Goal: Information Seeking & Learning: Understand process/instructions

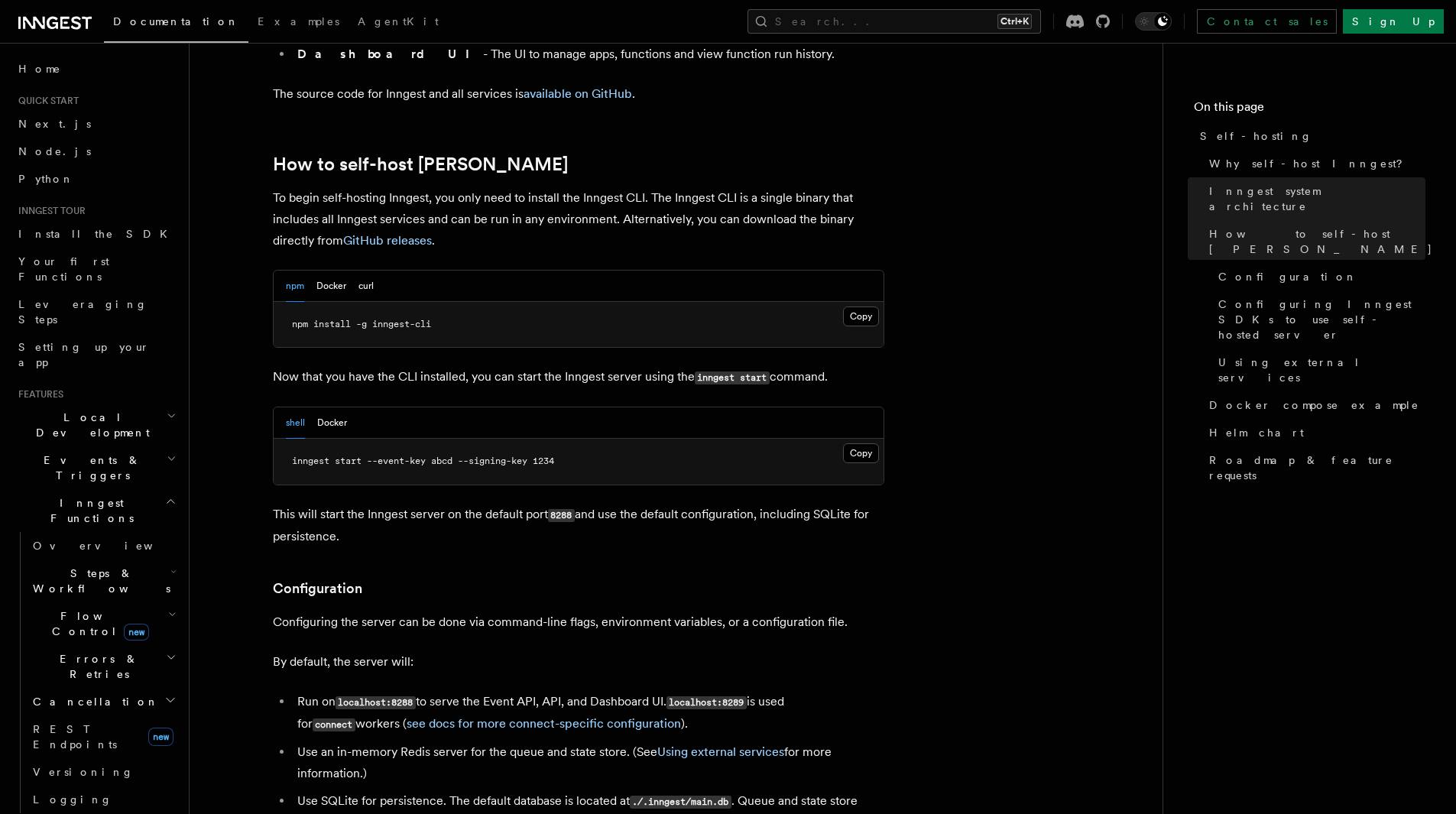
scroll to position [1470, 0]
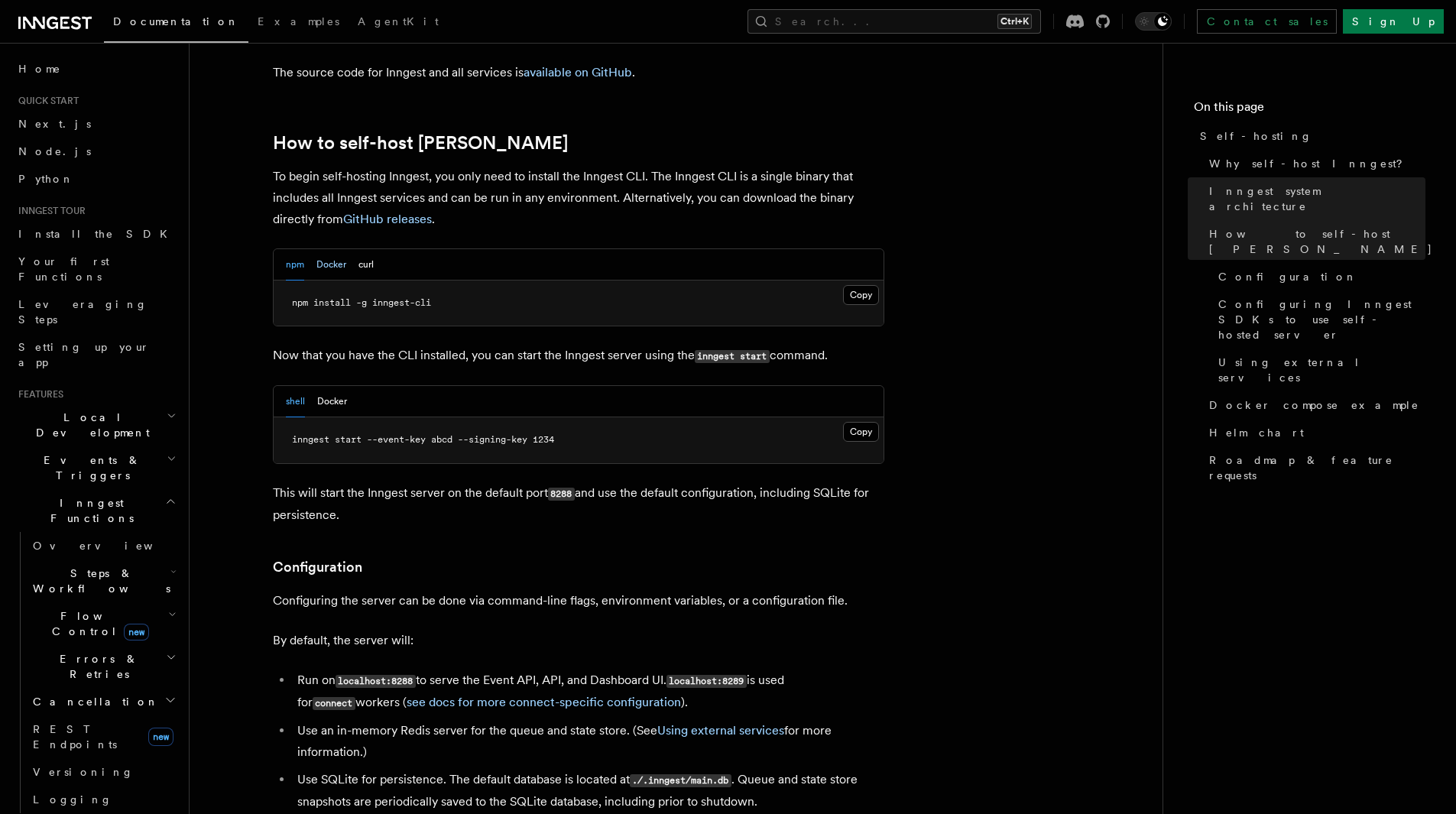
click at [332, 249] on button "Docker" at bounding box center [331, 264] width 30 height 31
drag, startPoint x: 551, startPoint y: 419, endPoint x: 689, endPoint y: 426, distance: 138.2
click at [689, 426] on pre "docker run -p 8288:8288 -p 8289:8289 -e INNGEST_EVENT_KEY=abcd -e INNGEST_SIGNI…" at bounding box center [579, 439] width 610 height 46
drag, startPoint x: 698, startPoint y: 439, endPoint x: 759, endPoint y: 441, distance: 61.0
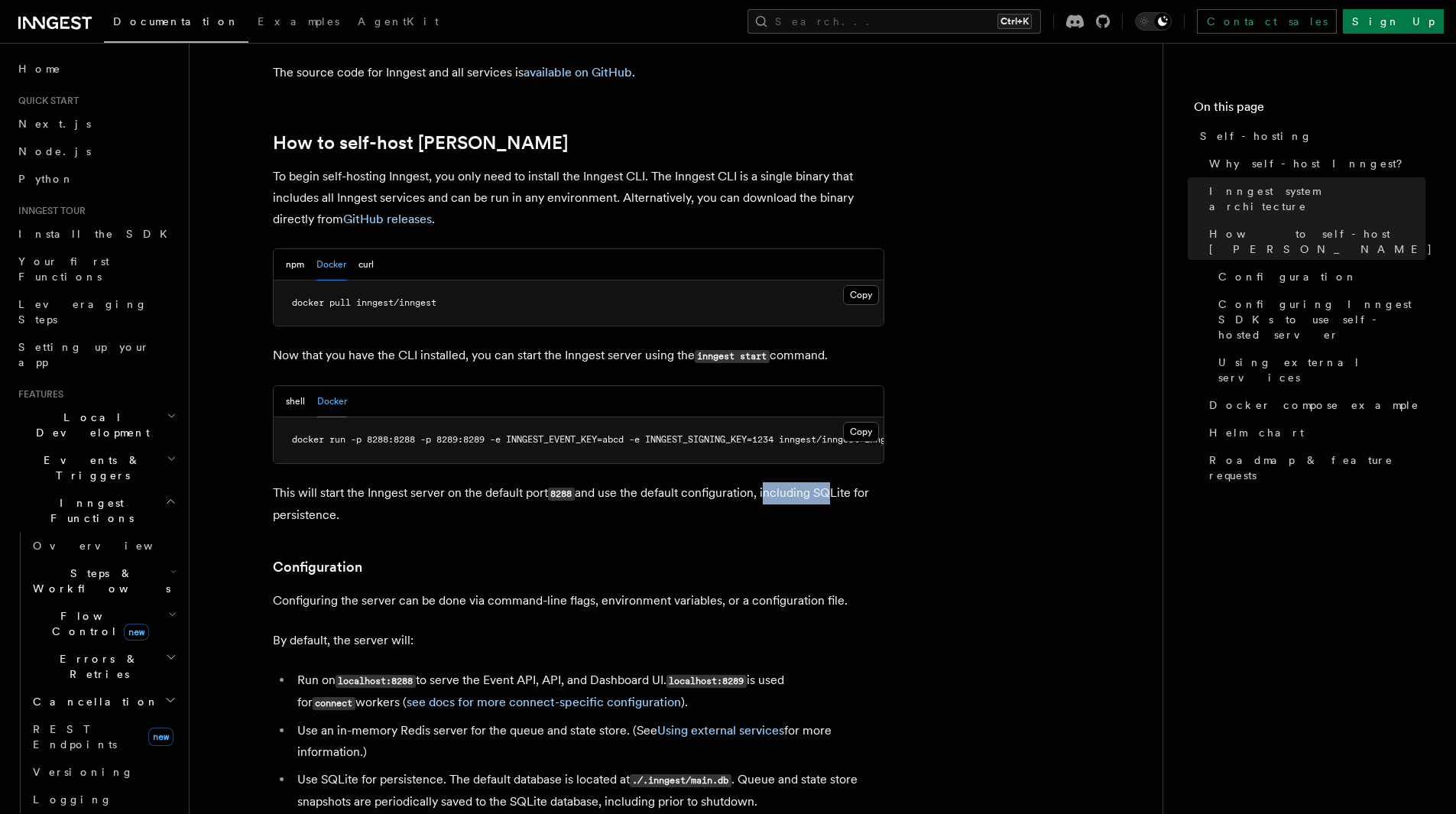
drag, startPoint x: 764, startPoint y: 433, endPoint x: 824, endPoint y: 434, distance: 60.0
click at [851, 422] on button "Copy Copied" at bounding box center [861, 431] width 36 height 20
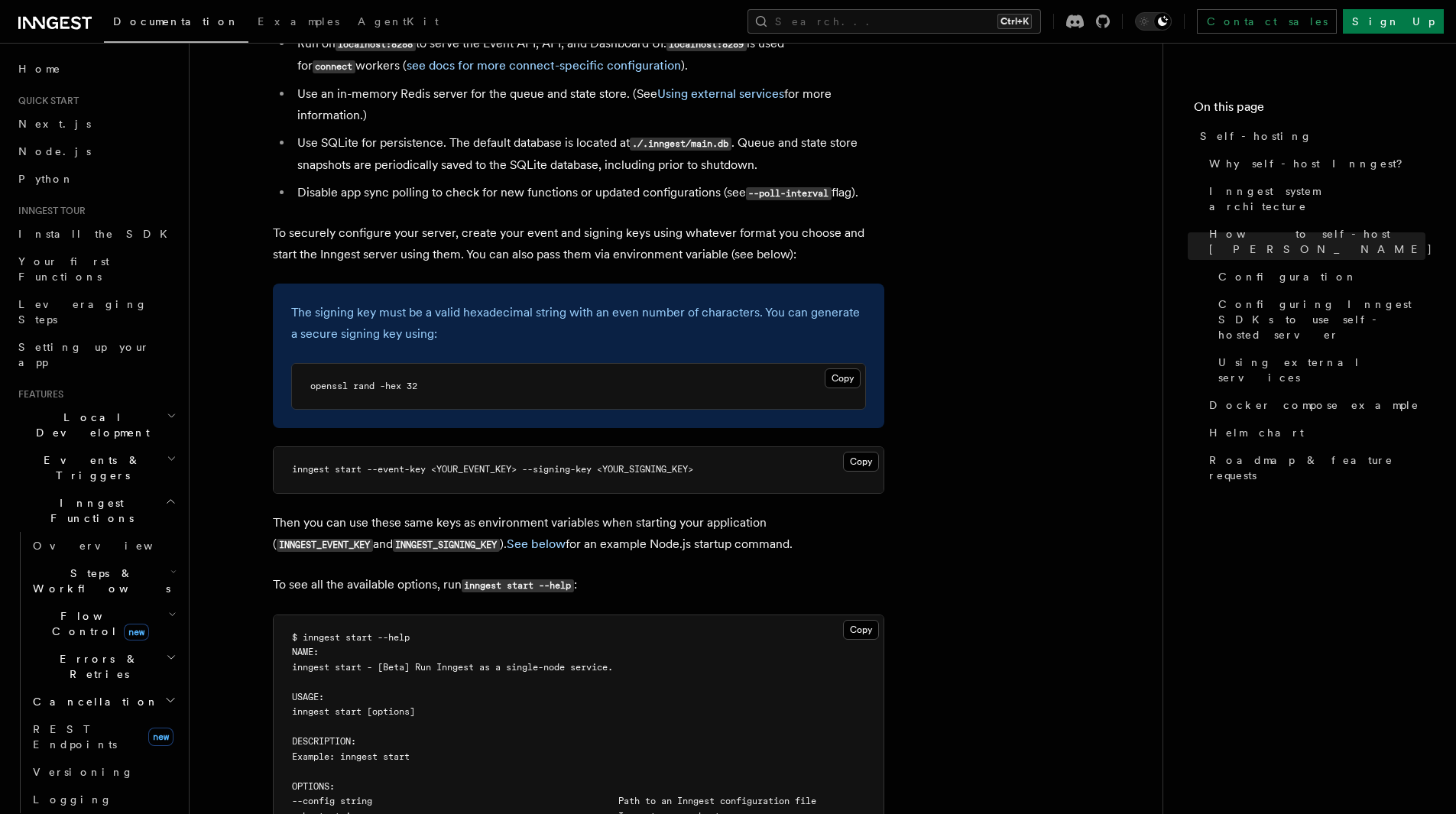
scroll to position [2005, 0]
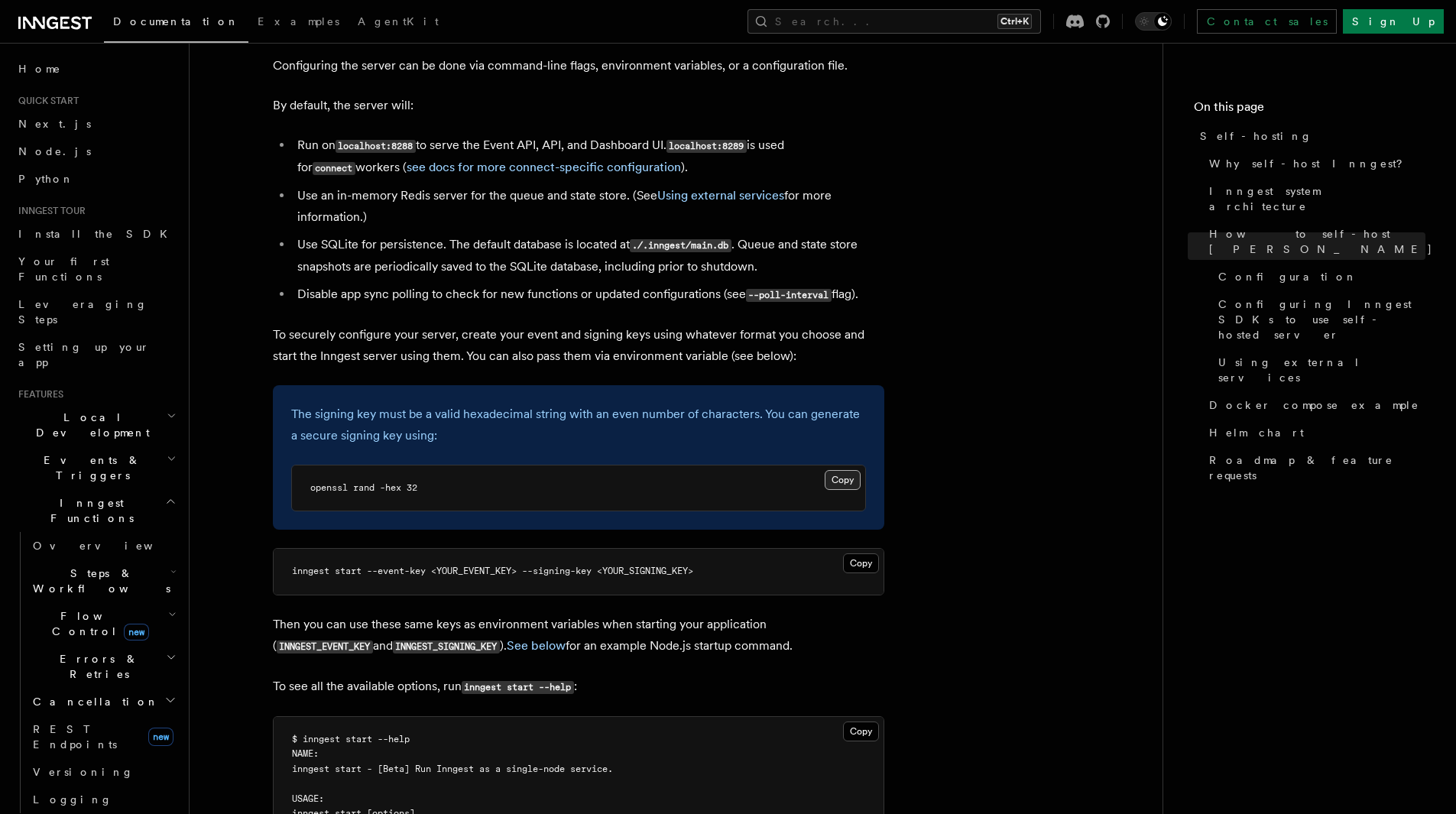
click at [835, 470] on button "Copy Copied" at bounding box center [842, 479] width 36 height 20
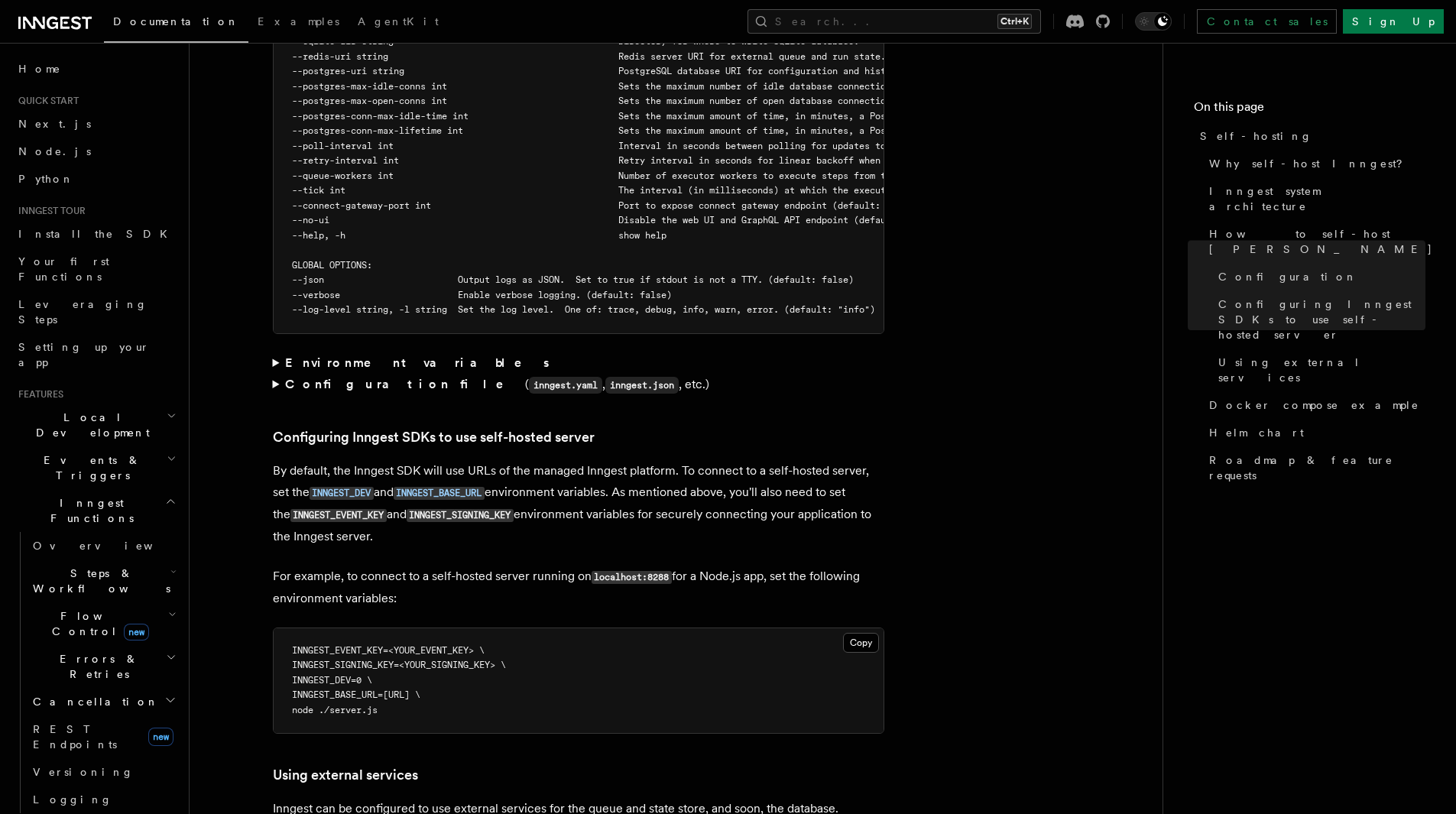
scroll to position [2922, 0]
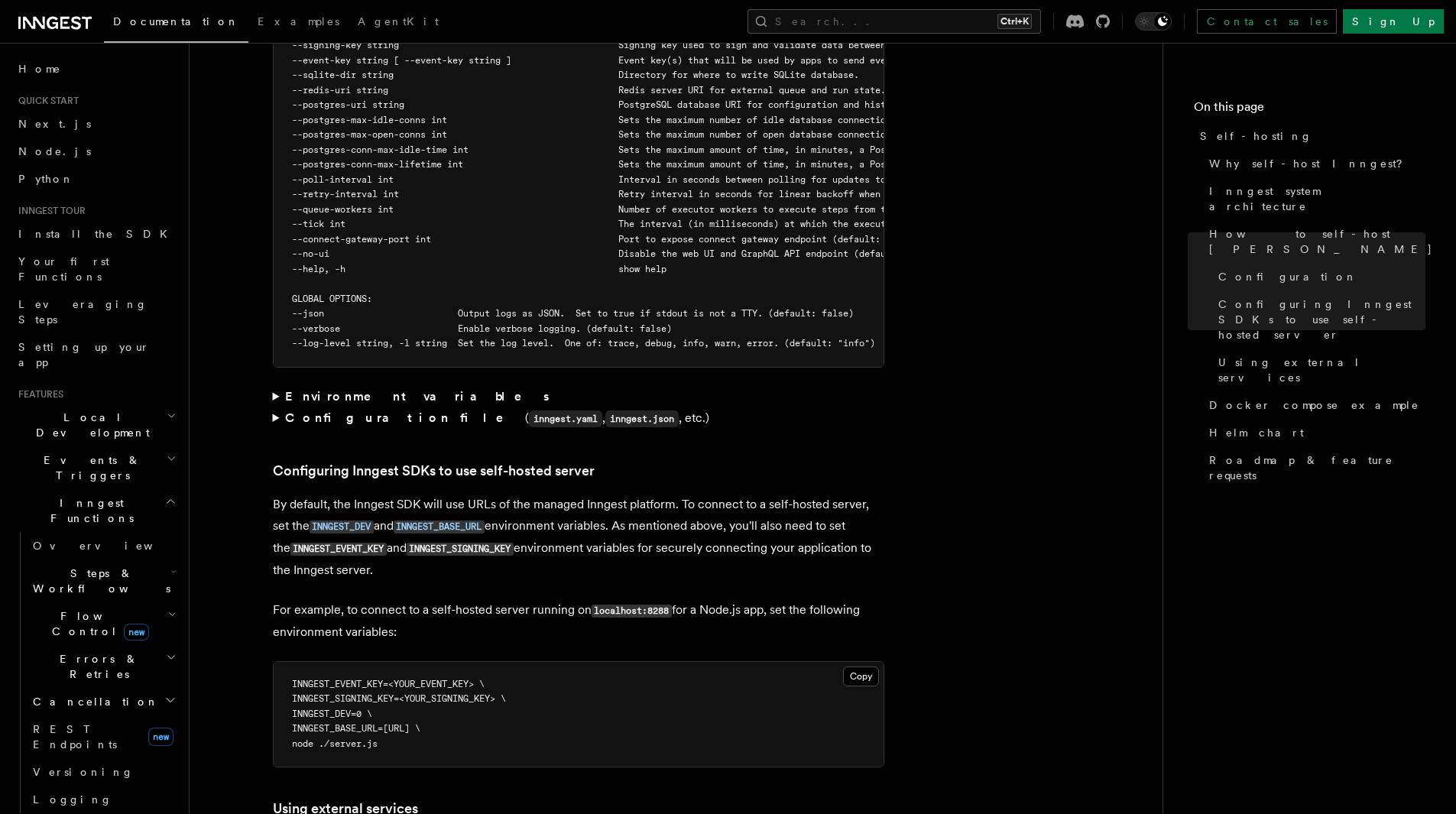
drag, startPoint x: 406, startPoint y: 724, endPoint x: 286, endPoint y: 664, distance: 134.2
click at [286, 664] on pre "INNGEST_EVENT_KEY=<YOUR_EVENT_KEY> \ INNGEST_SIGNING_KEY=<YOUR_SIGNING_KEY> \ I…" at bounding box center [579, 714] width 610 height 105
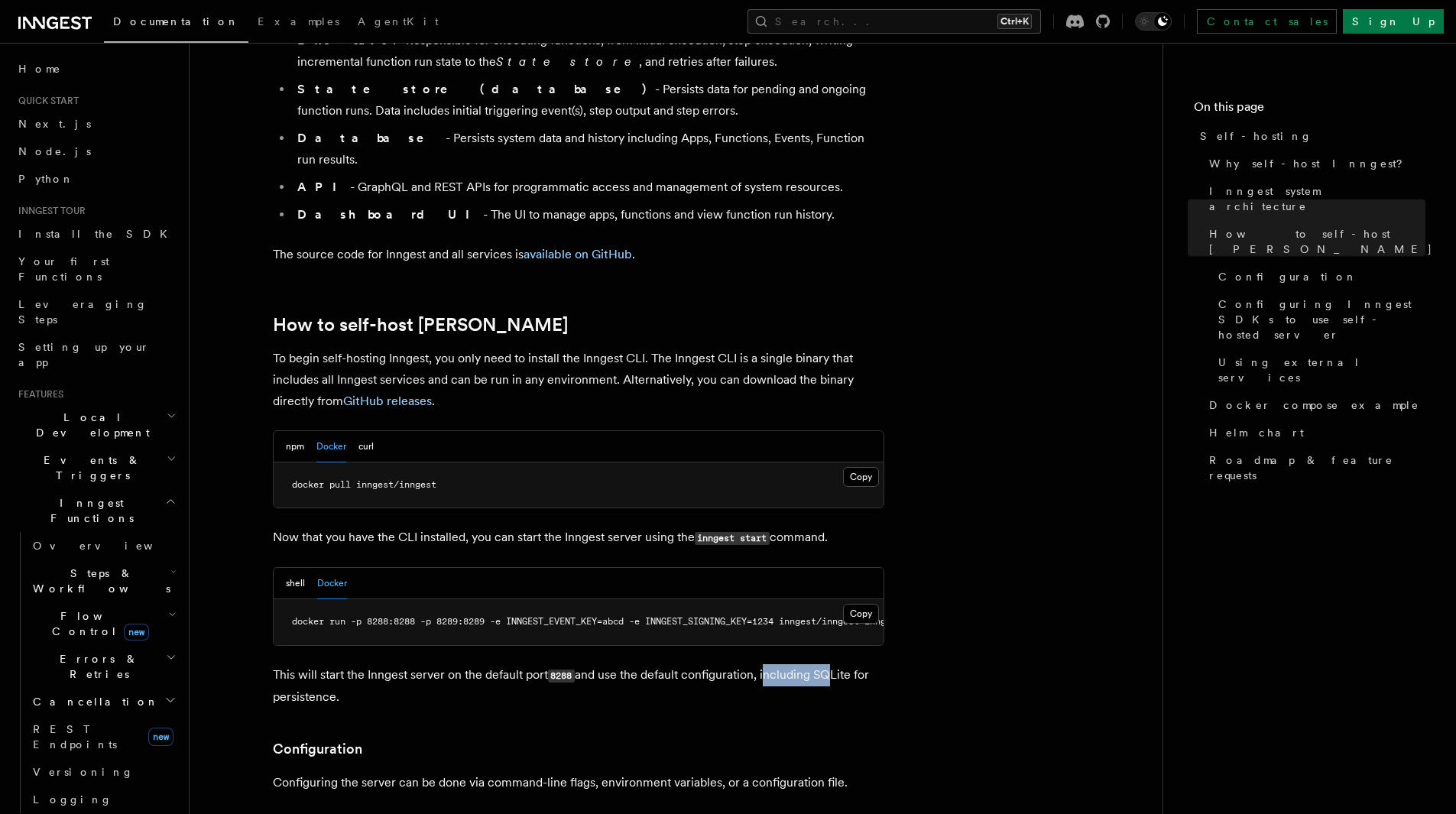
scroll to position [1088, 0]
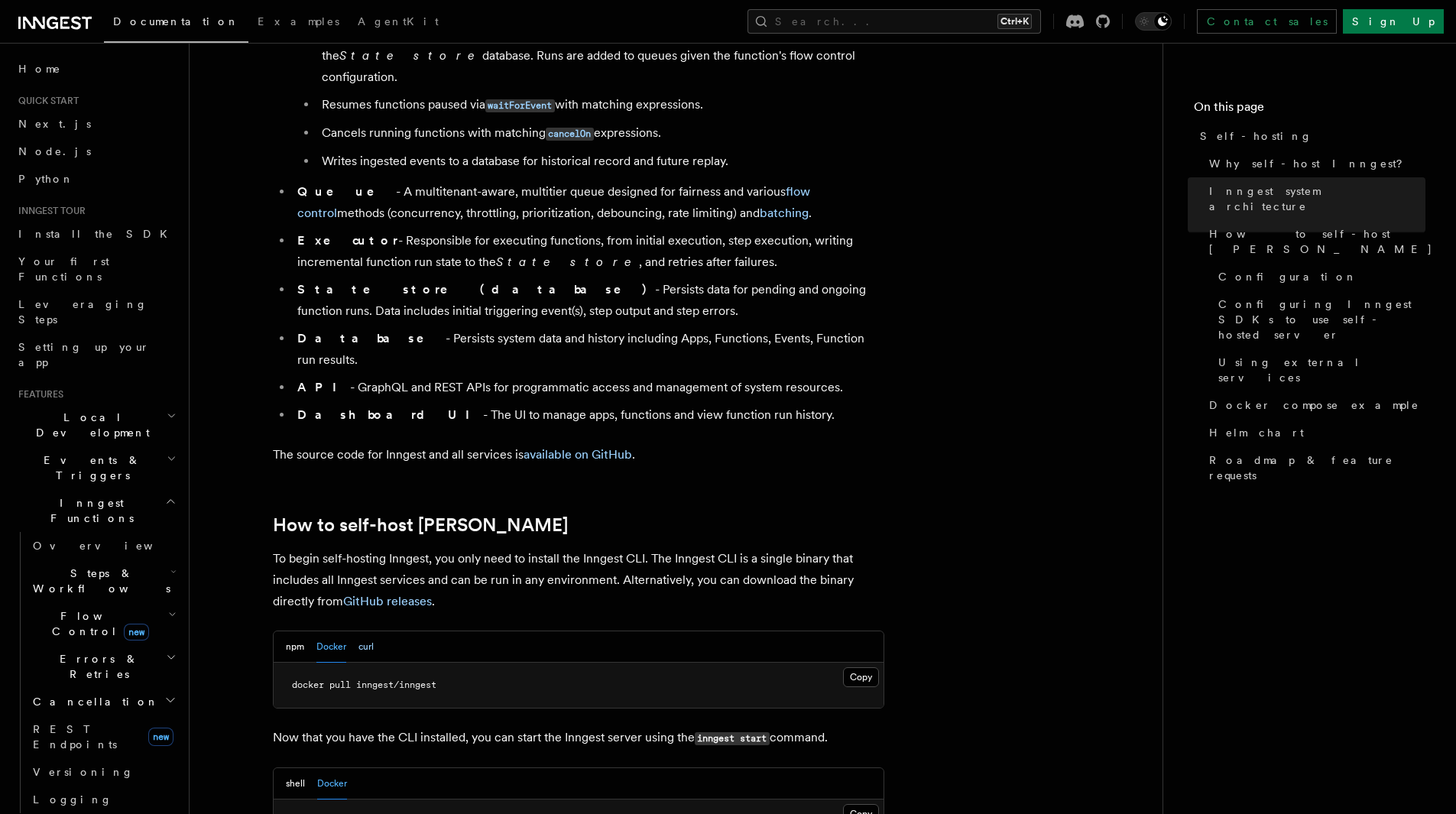
click at [361, 631] on button "curl" at bounding box center [366, 646] width 15 height 31
click at [334, 631] on button "Docker" at bounding box center [331, 646] width 30 height 31
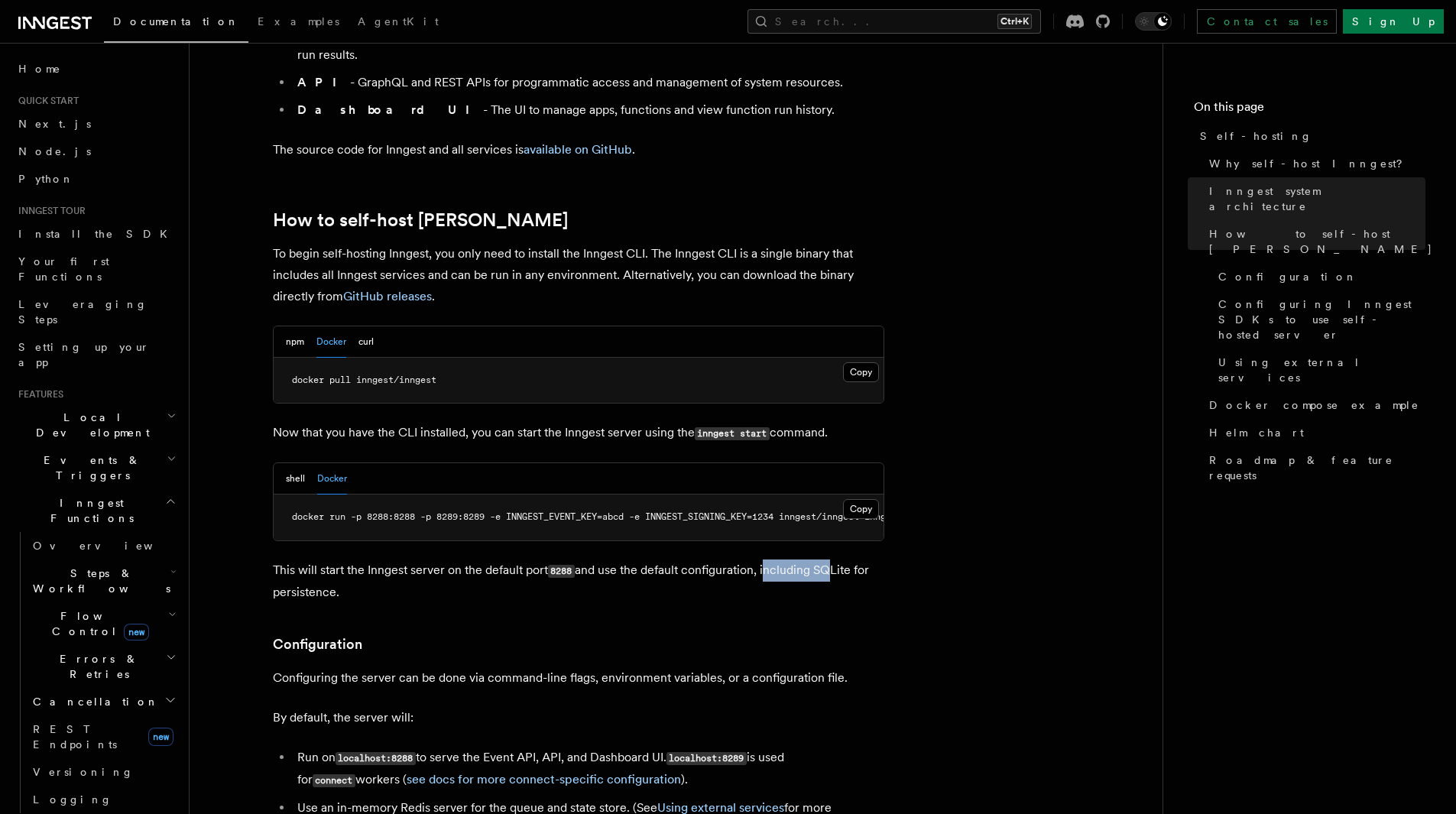
scroll to position [1394, 0]
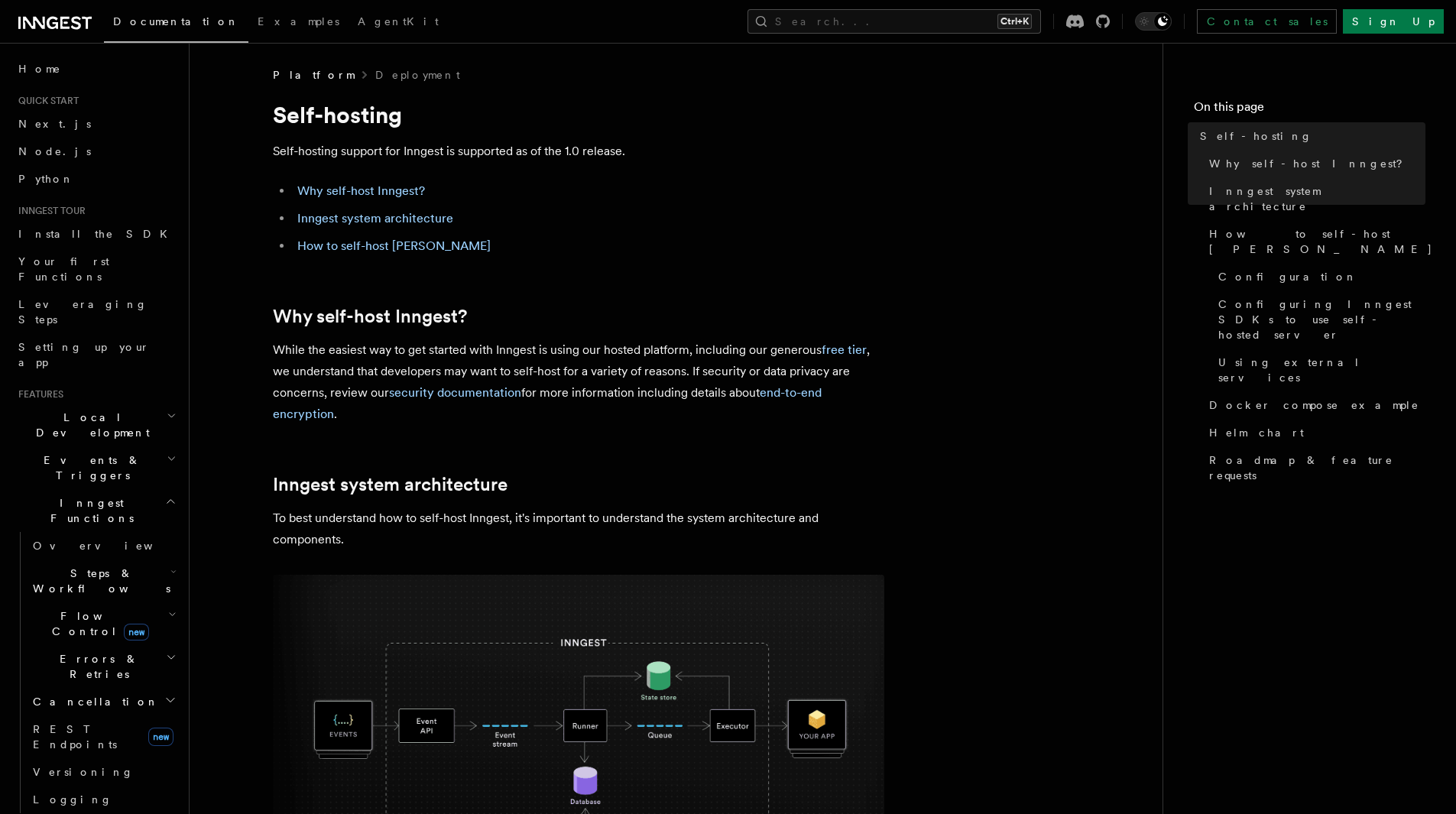
click at [107, 813] on h2 "Realtime new" at bounding box center [96, 826] width 168 height 27
